Goal: Task Accomplishment & Management: Complete application form

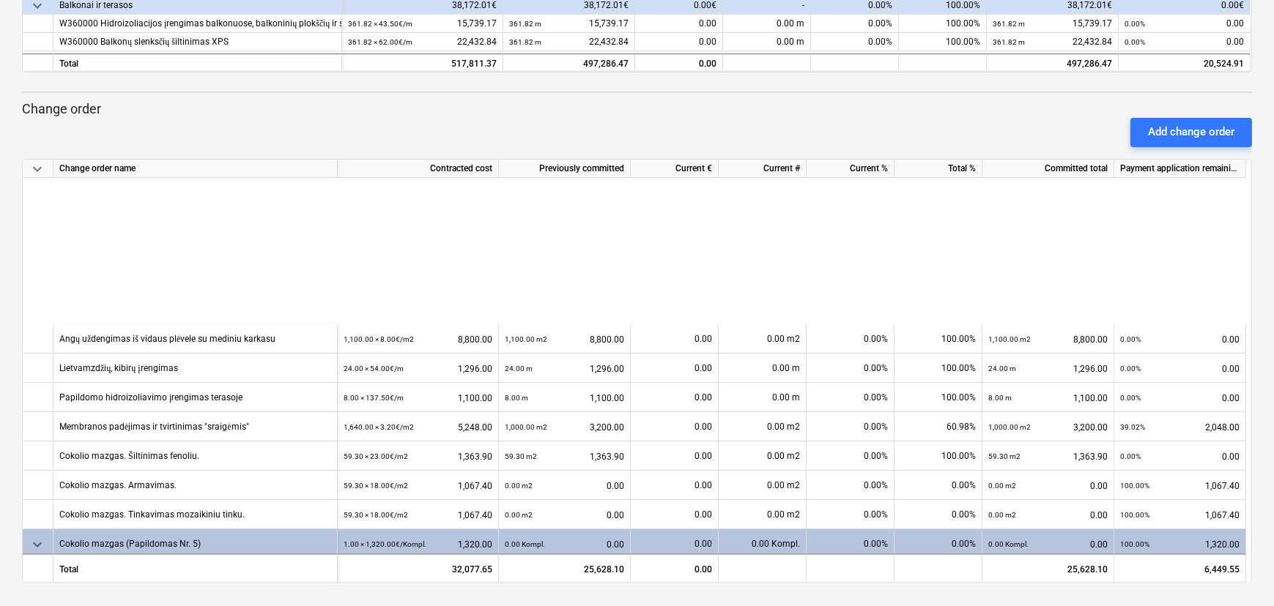
scroll to position [269, 0]
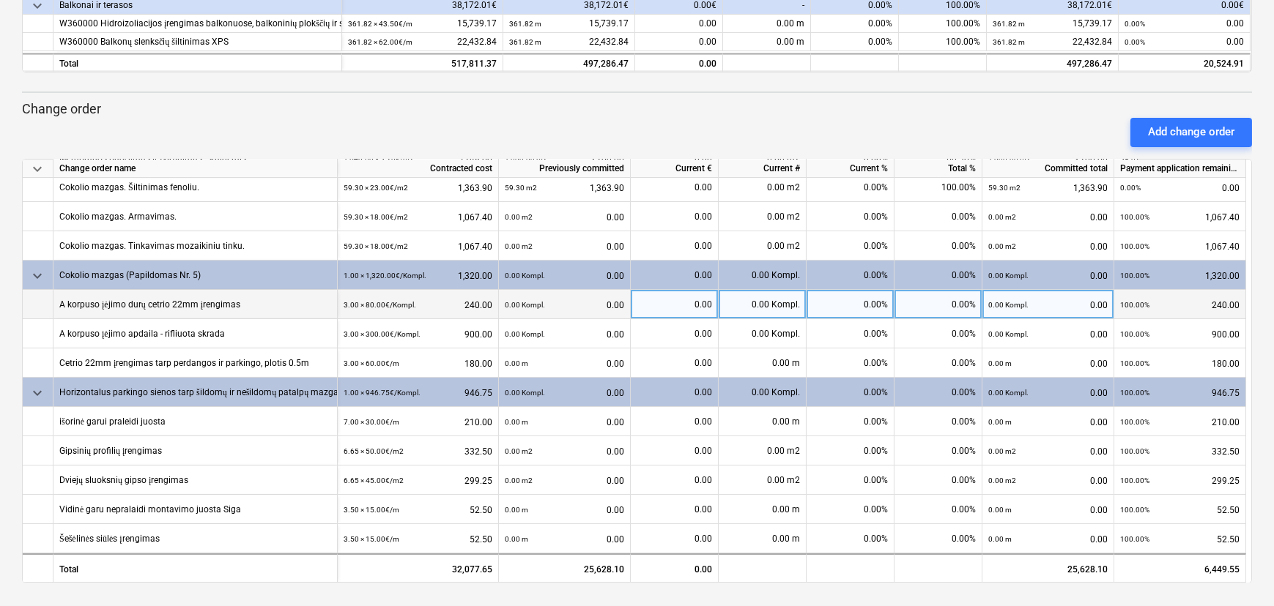
click at [851, 304] on div "0.00%" at bounding box center [850, 304] width 88 height 29
type input "100"
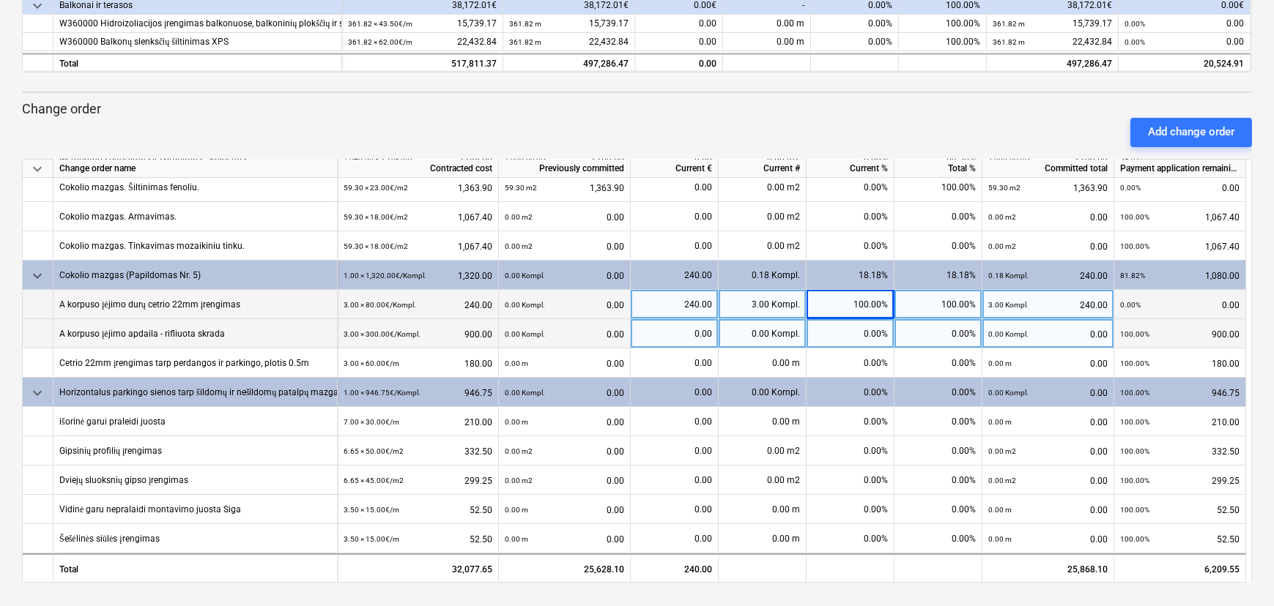
click at [834, 329] on div "0.00%" at bounding box center [850, 333] width 88 height 29
type input "100"
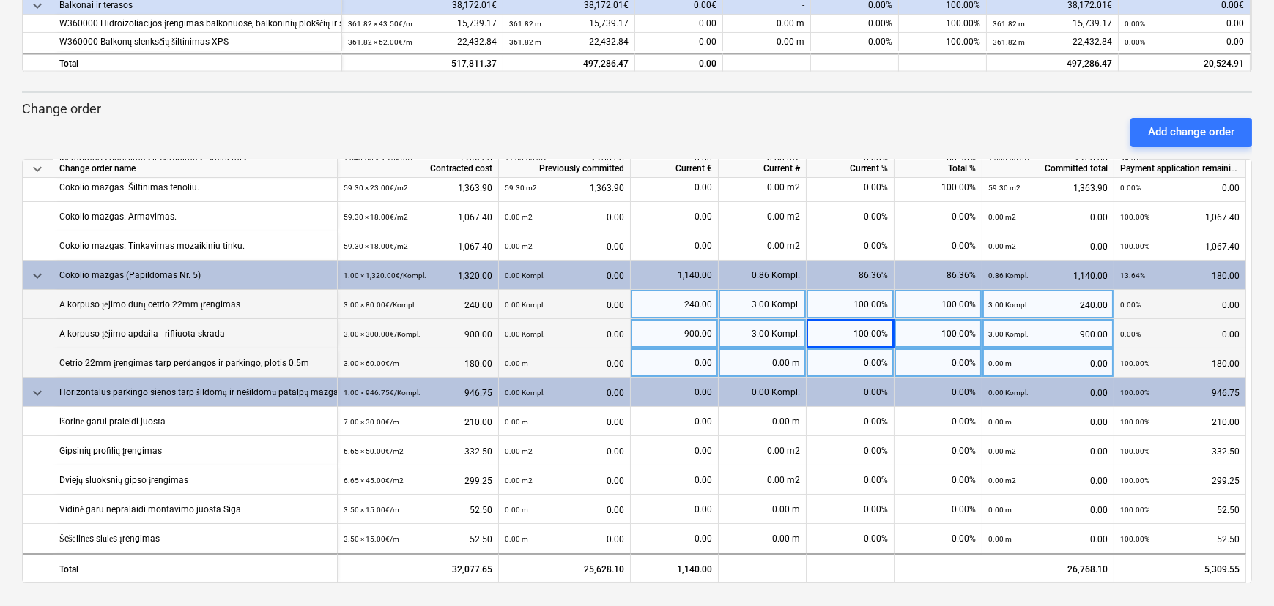
click at [849, 365] on div "0.00%" at bounding box center [850, 363] width 88 height 29
type input "100"
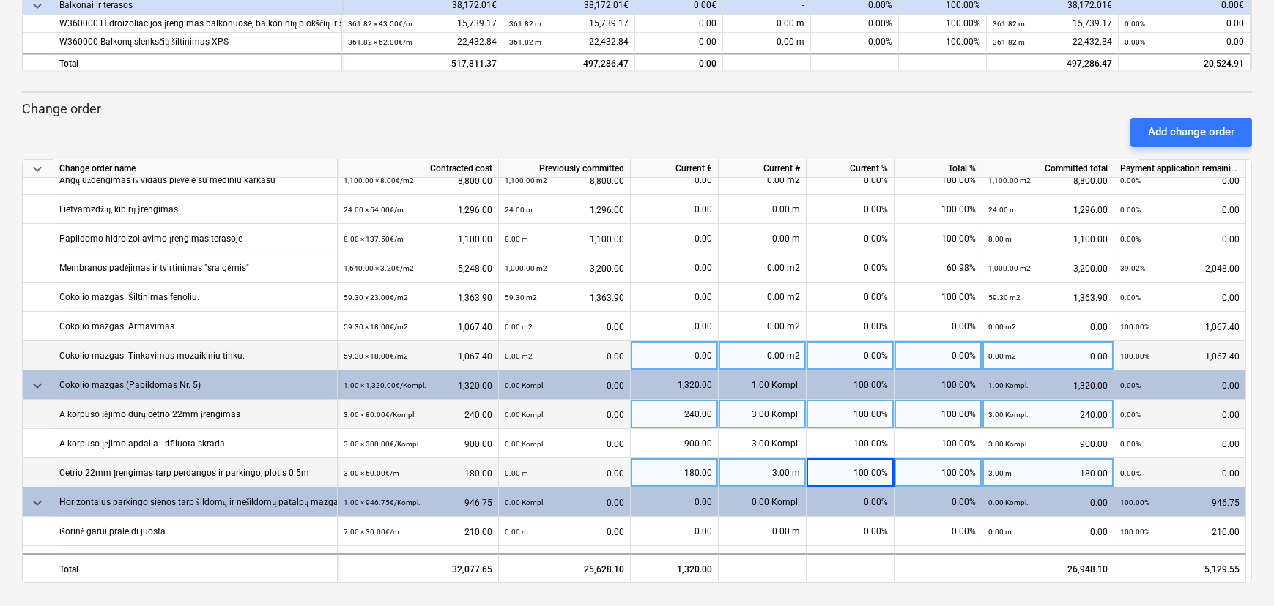
scroll to position [135, 0]
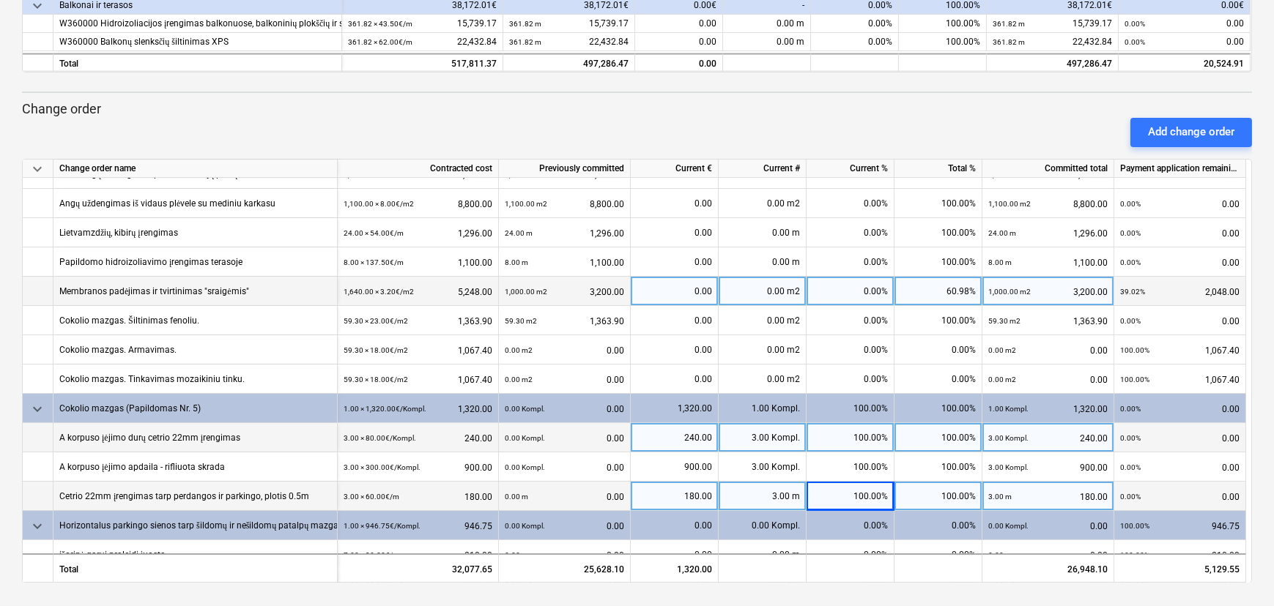
click at [864, 290] on div "0.00%" at bounding box center [850, 291] width 88 height 29
type input "100"
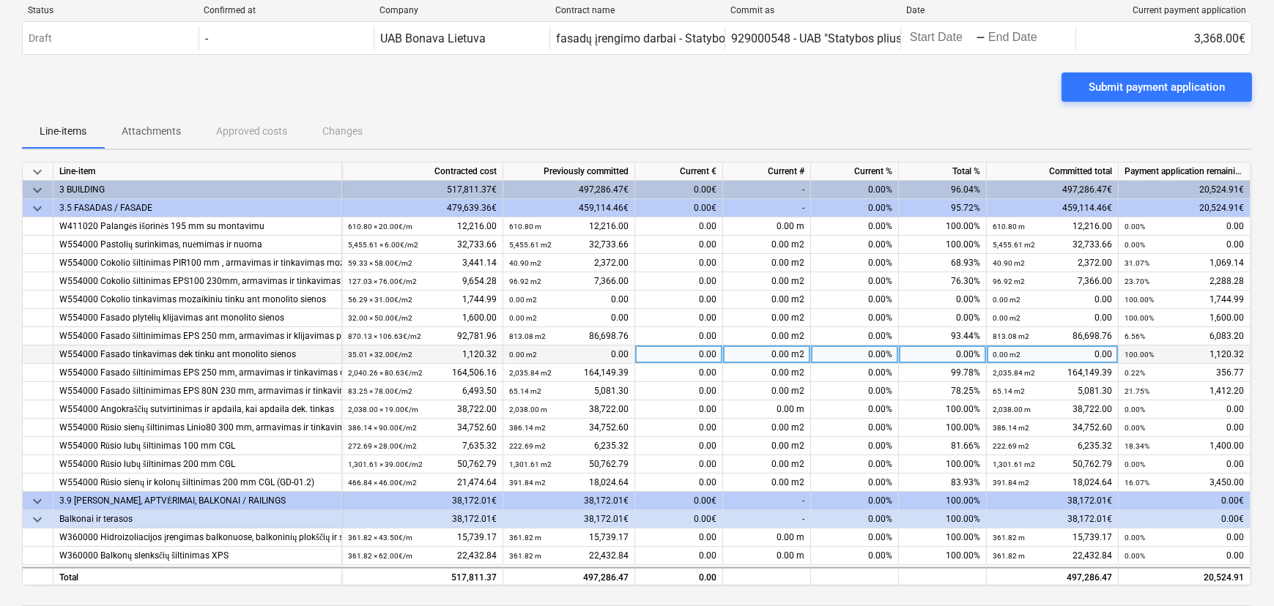
scroll to position [133, 0]
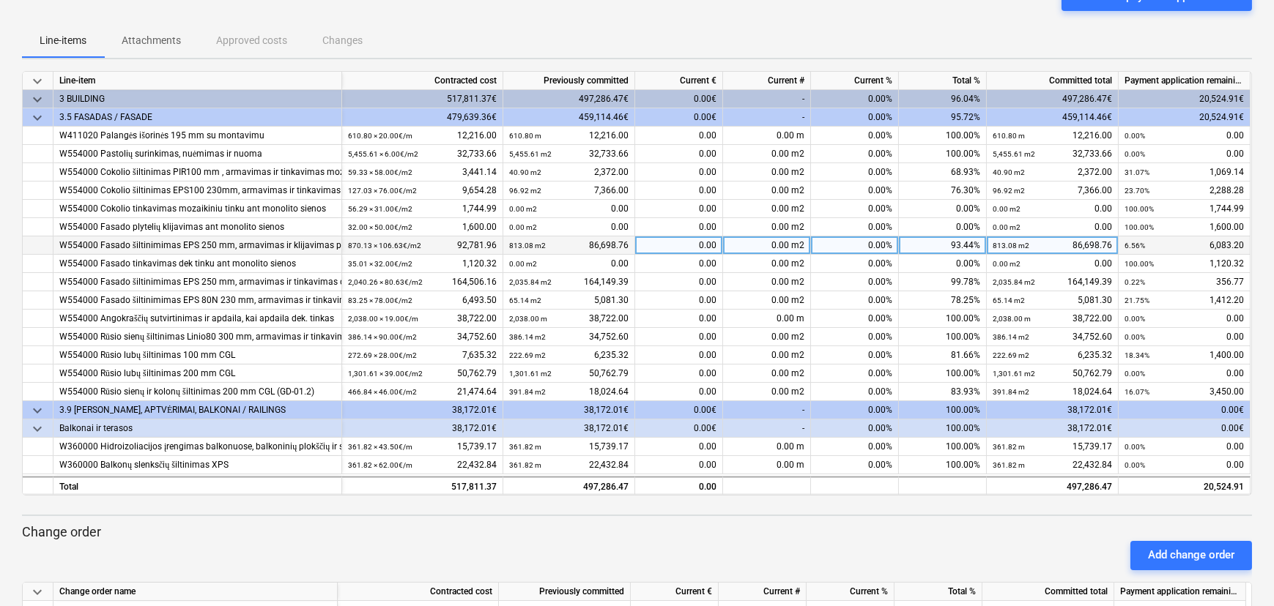
click at [696, 245] on div "0.00" at bounding box center [679, 246] width 88 height 18
type input "2"
type input "3800"
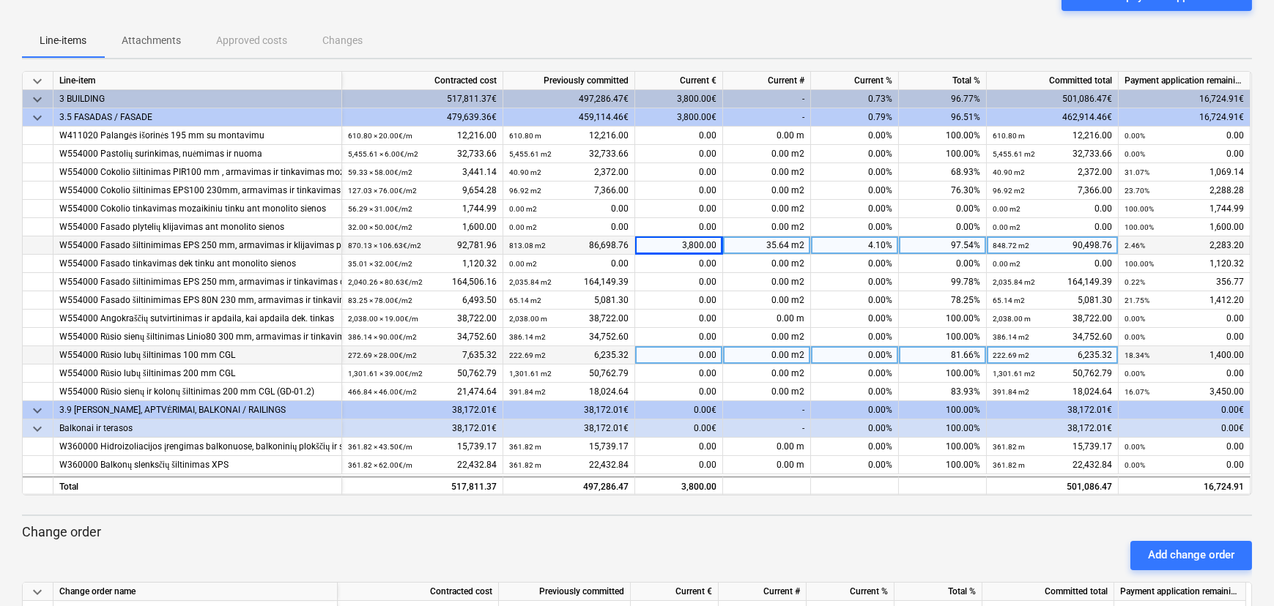
click at [702, 356] on div "0.00" at bounding box center [679, 355] width 88 height 18
type input "1400"
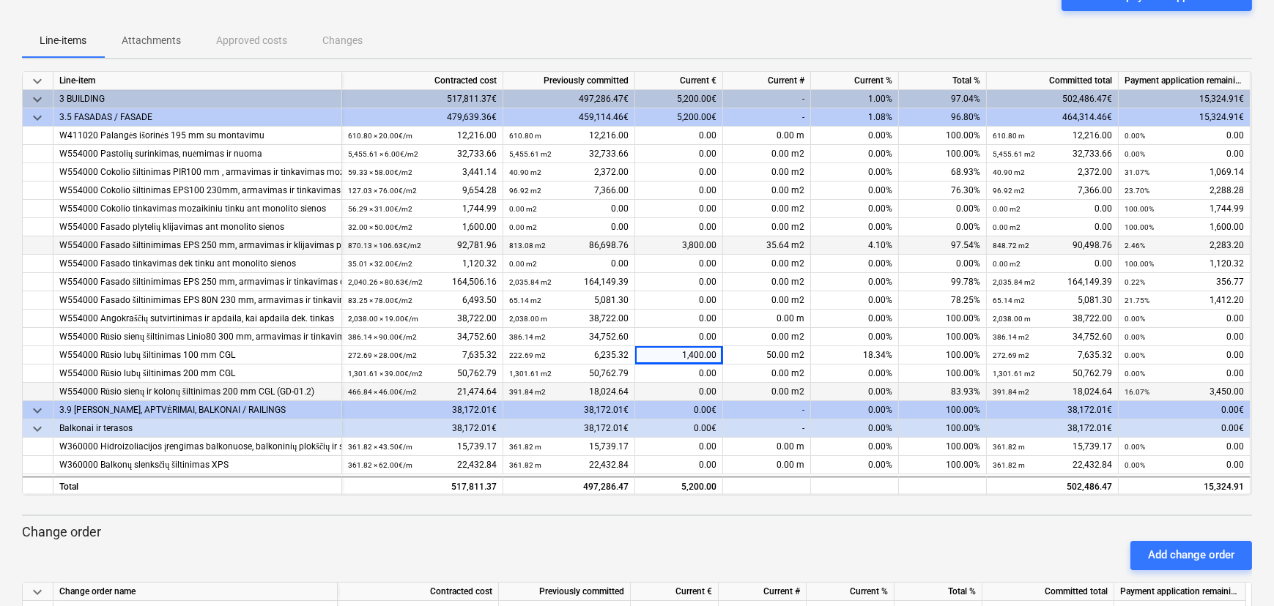
click at [696, 395] on div "0.00" at bounding box center [679, 392] width 88 height 18
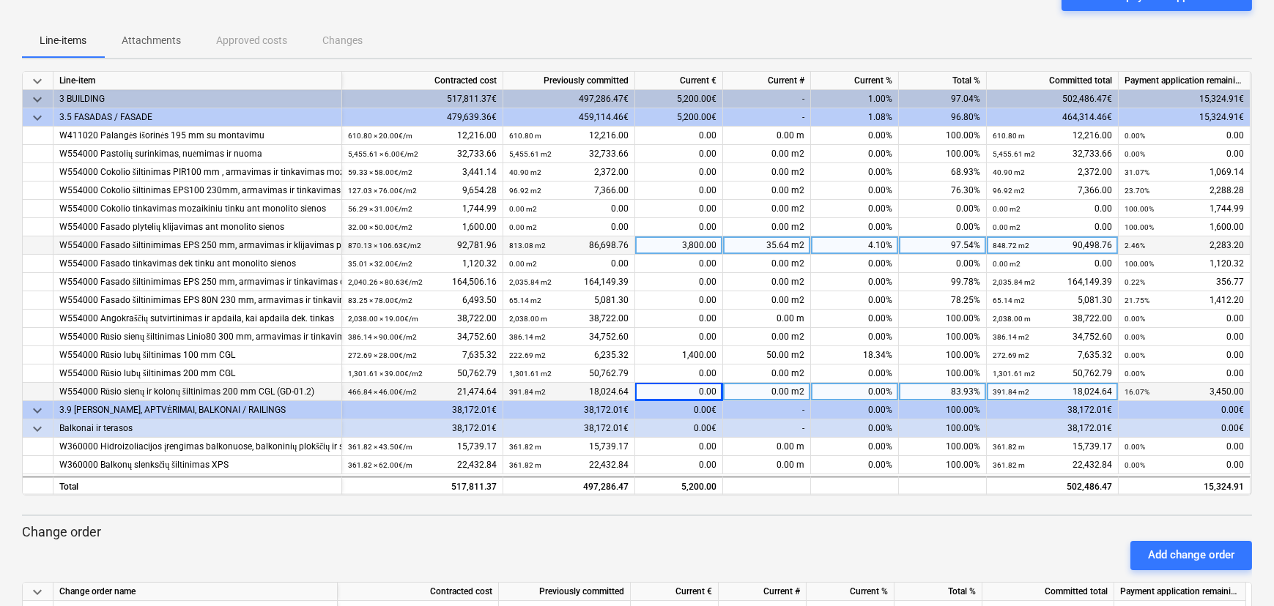
click at [693, 388] on div "0.00" at bounding box center [679, 392] width 88 height 18
type input "3450"
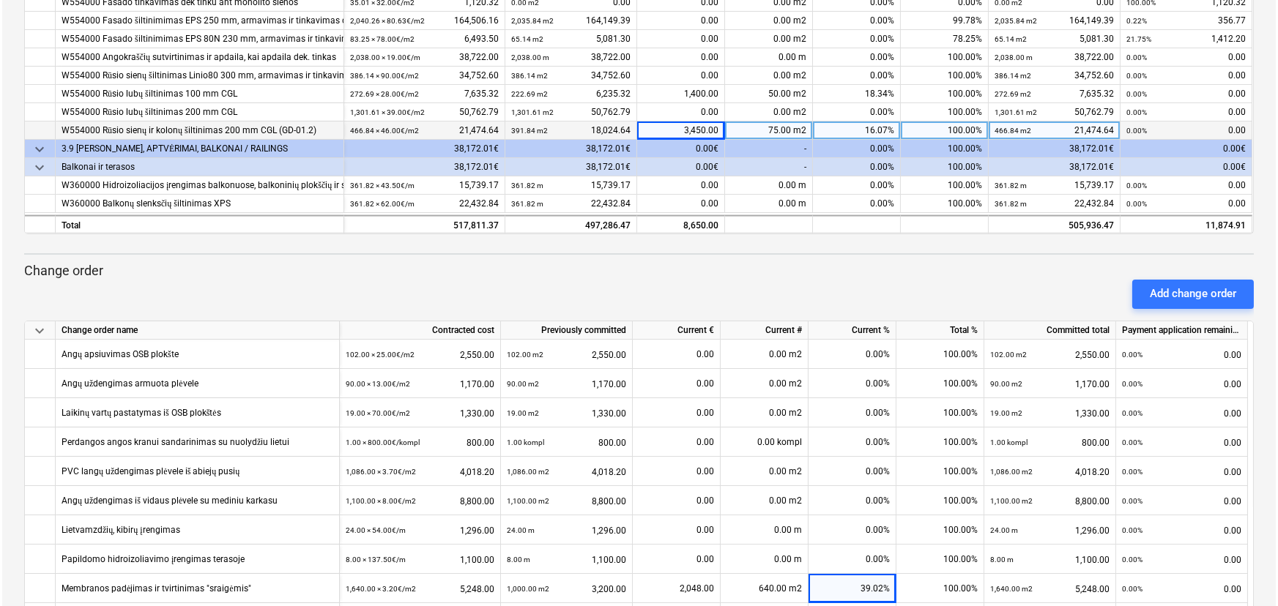
scroll to position [0, 0]
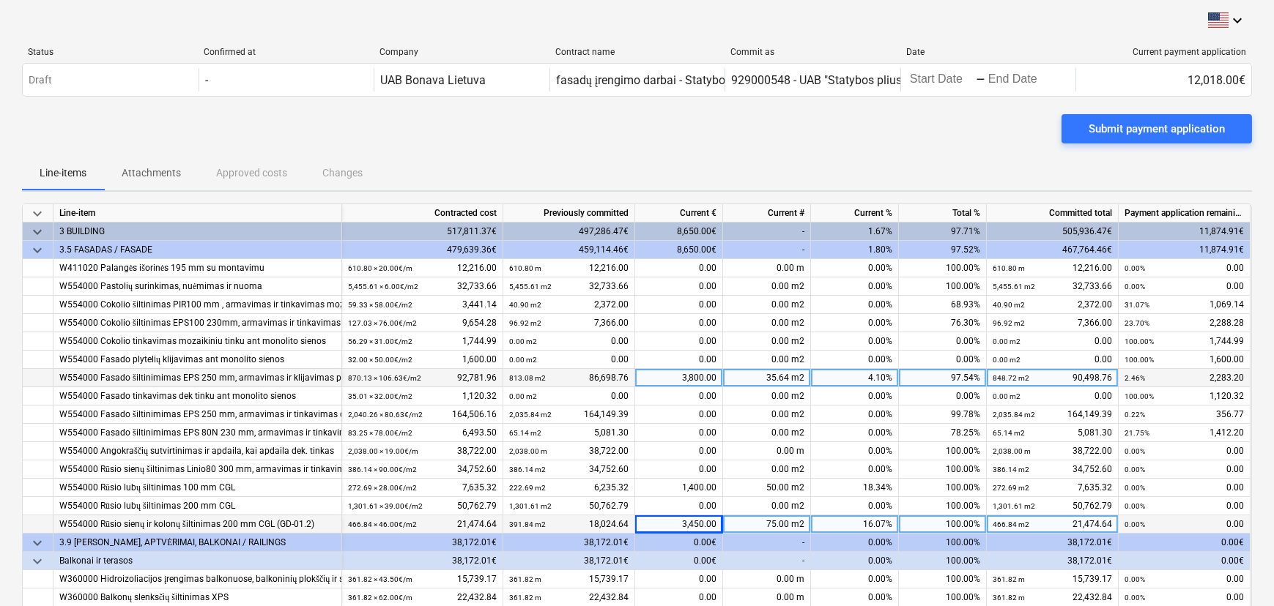
click at [169, 174] on p "Attachments" at bounding box center [151, 173] width 59 height 15
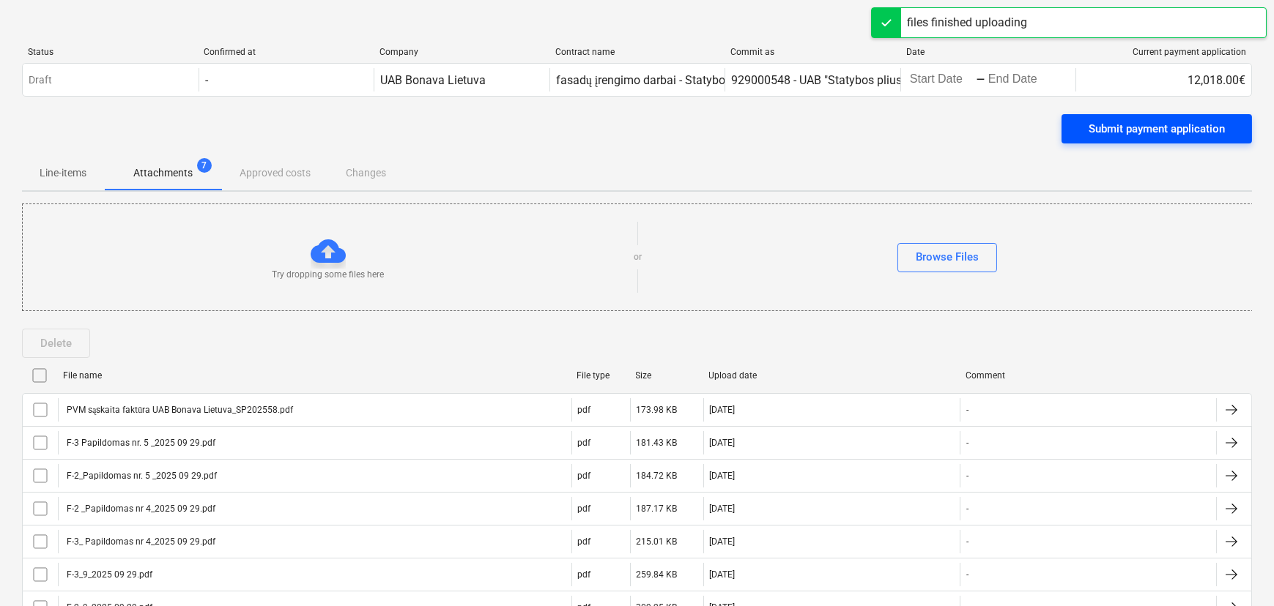
click at [1104, 139] on button "Submit payment application" at bounding box center [1156, 128] width 190 height 29
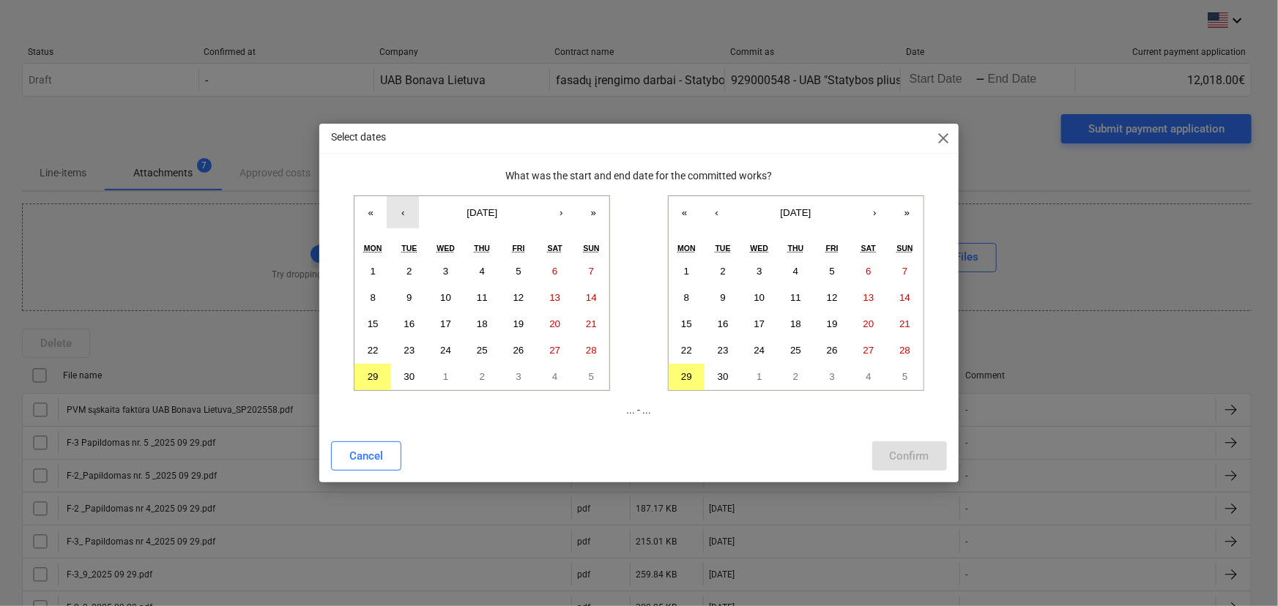
click at [400, 207] on button "‹" at bounding box center [403, 212] width 32 height 32
click at [374, 373] on abbr "25" at bounding box center [373, 376] width 11 height 11
click at [694, 380] on button "29" at bounding box center [687, 377] width 37 height 26
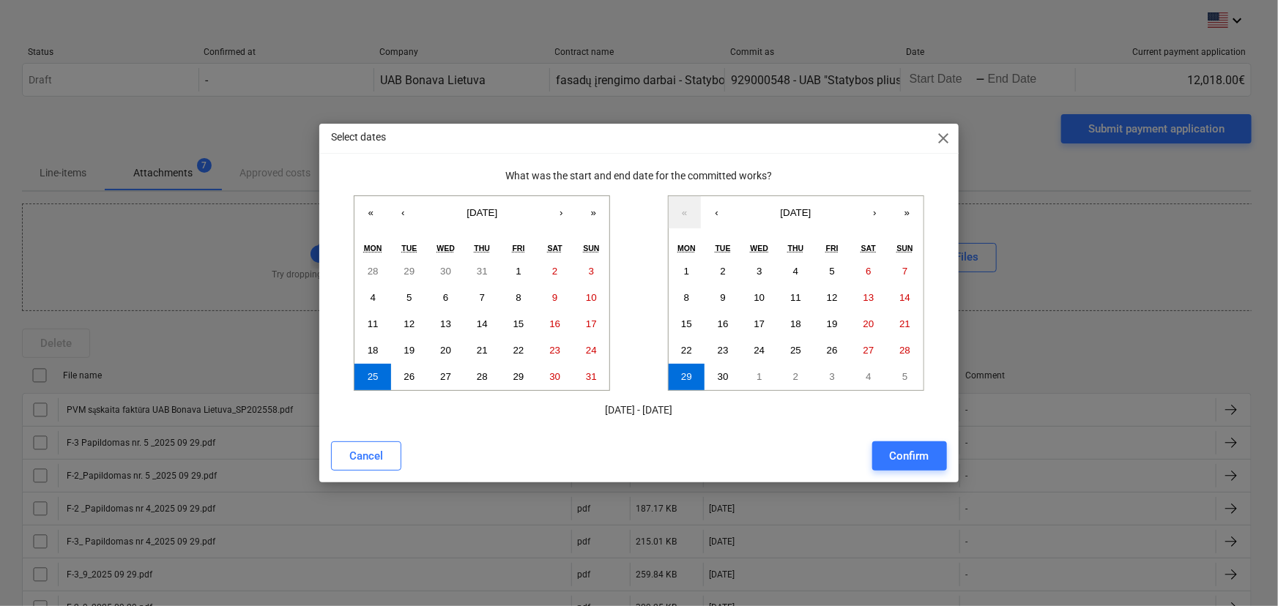
click at [910, 462] on div "Confirm" at bounding box center [910, 456] width 40 height 19
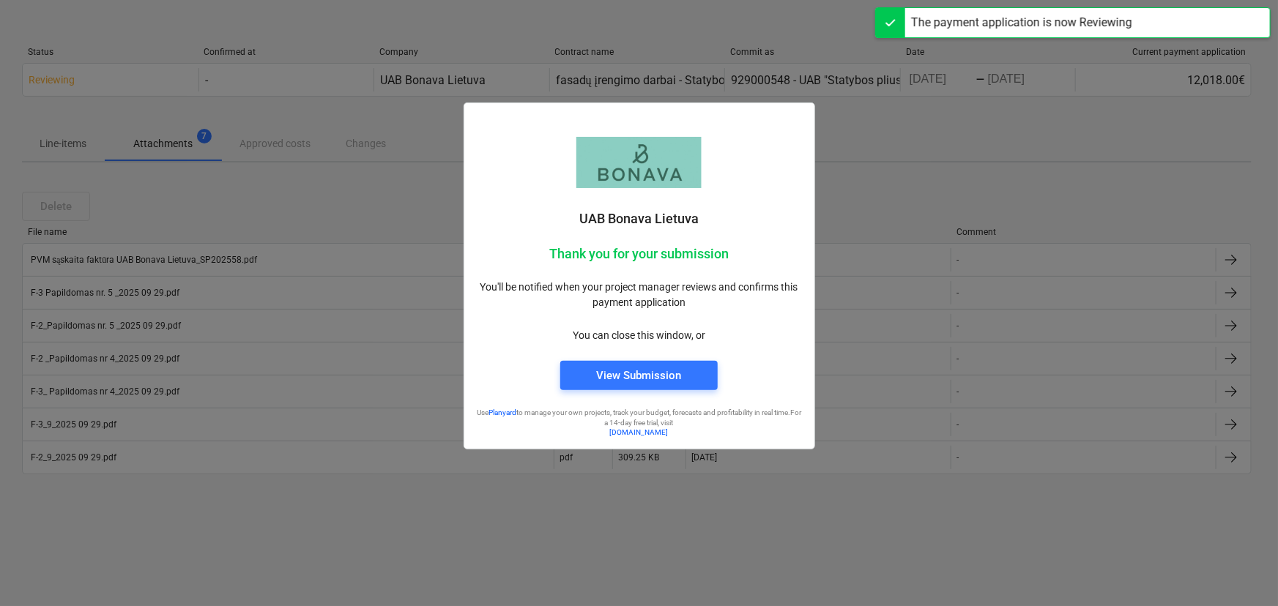
click at [924, 265] on div at bounding box center [639, 303] width 1278 height 606
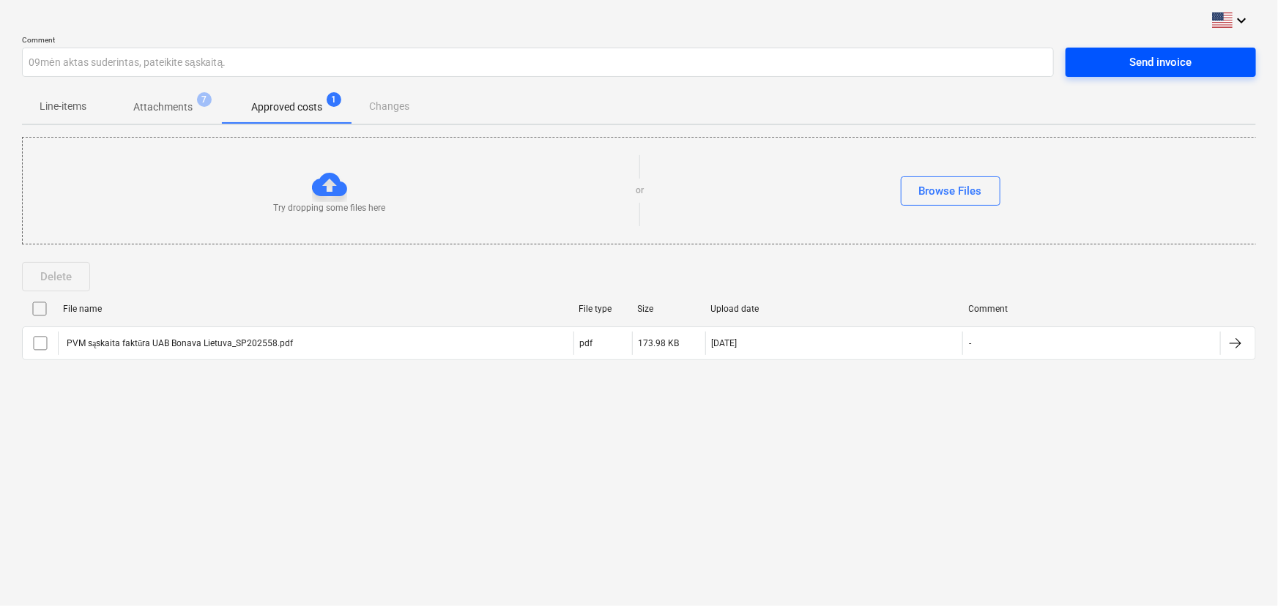
click at [1192, 70] on span "Send invoice" at bounding box center [1160, 62] width 155 height 19
